Goal: Information Seeking & Learning: Learn about a topic

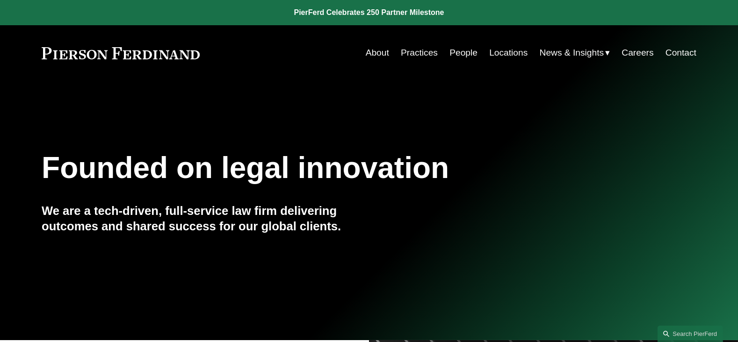
click at [427, 52] on link "Practices" at bounding box center [419, 53] width 37 height 18
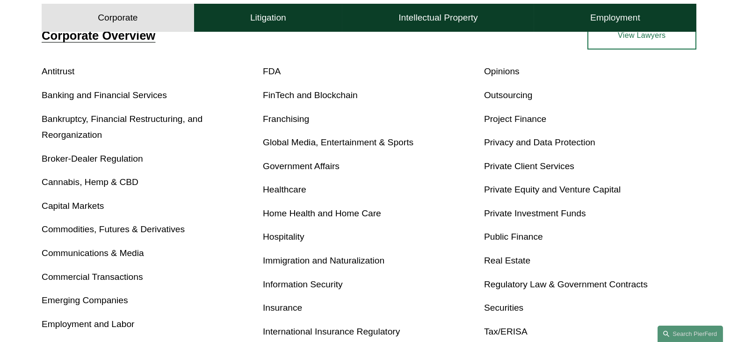
scroll to position [351, 0]
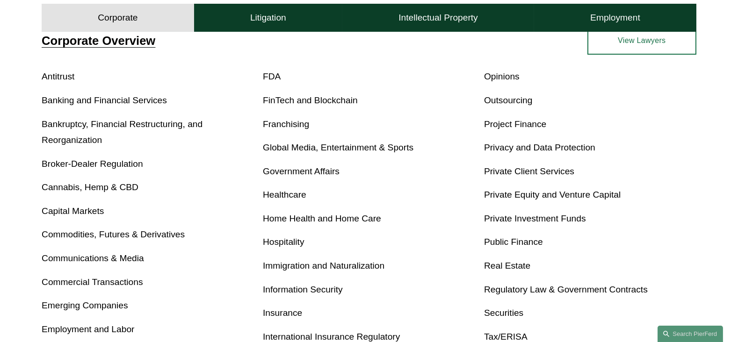
click at [307, 147] on link "Global Media, Entertainment & Sports" at bounding box center [338, 148] width 151 height 10
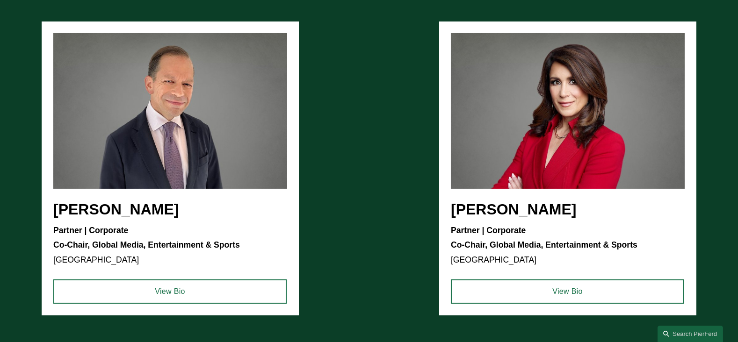
scroll to position [876, 0]
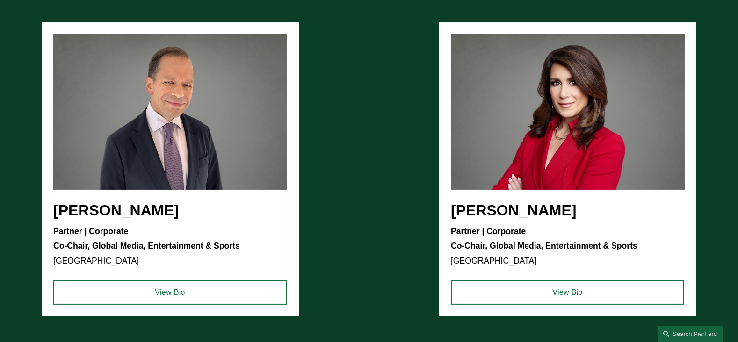
click at [184, 116] on ul "[PERSON_NAME] Partner | Corporate Co-Chair, Global Media, Entertainment & Sport…" at bounding box center [369, 169] width 655 height 294
click at [181, 120] on ul "[PERSON_NAME] Partner | Corporate Co-Chair, Global Media, Entertainment & Sport…" at bounding box center [369, 169] width 655 height 294
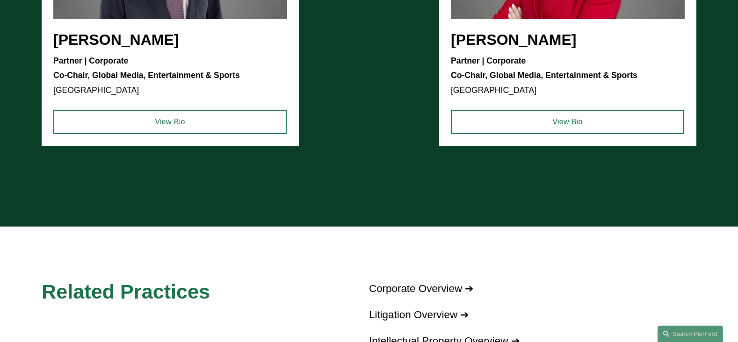
scroll to position [1052, 0]
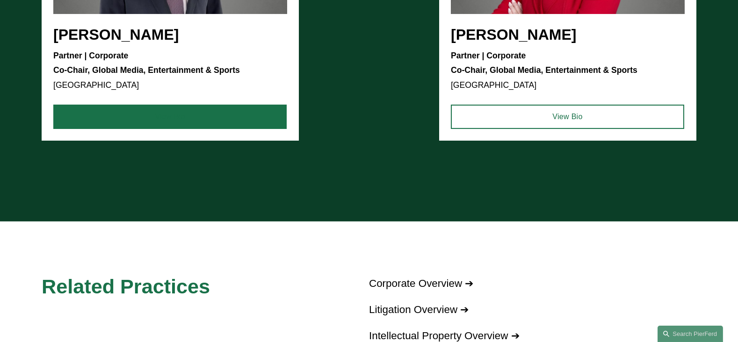
click at [164, 117] on link "View Bio" at bounding box center [169, 117] width 233 height 24
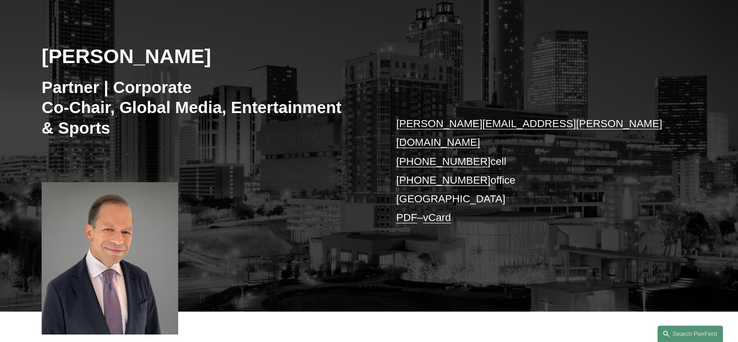
scroll to position [117, 0]
